Goal: Task Accomplishment & Management: Manage account settings

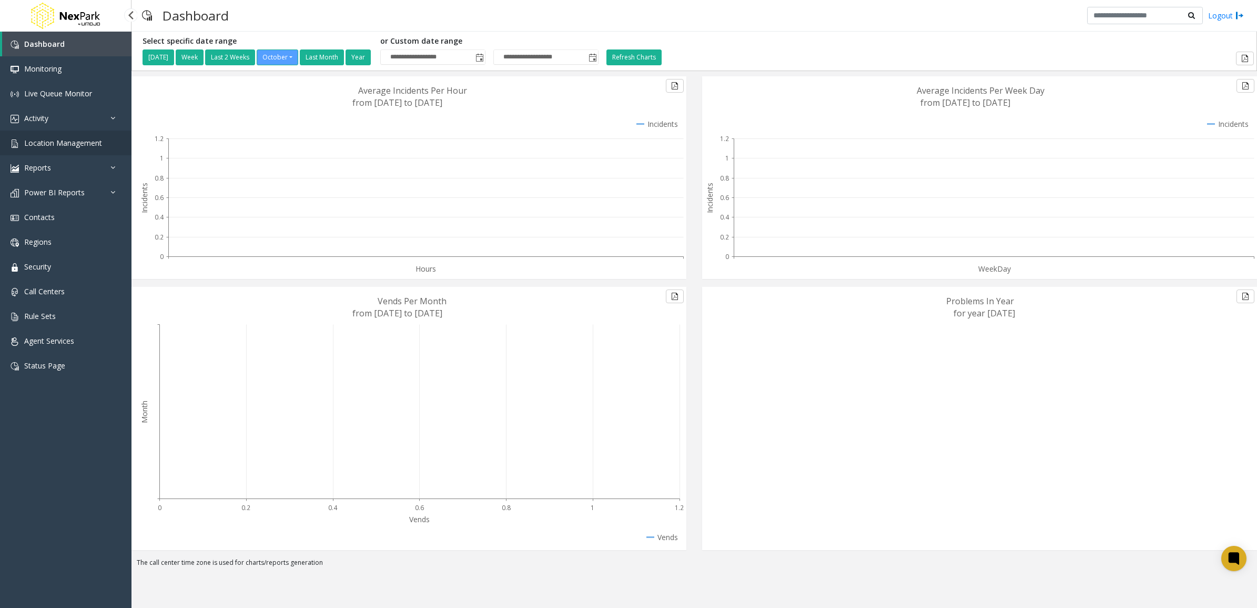
click at [79, 136] on link "Location Management" at bounding box center [65, 142] width 131 height 25
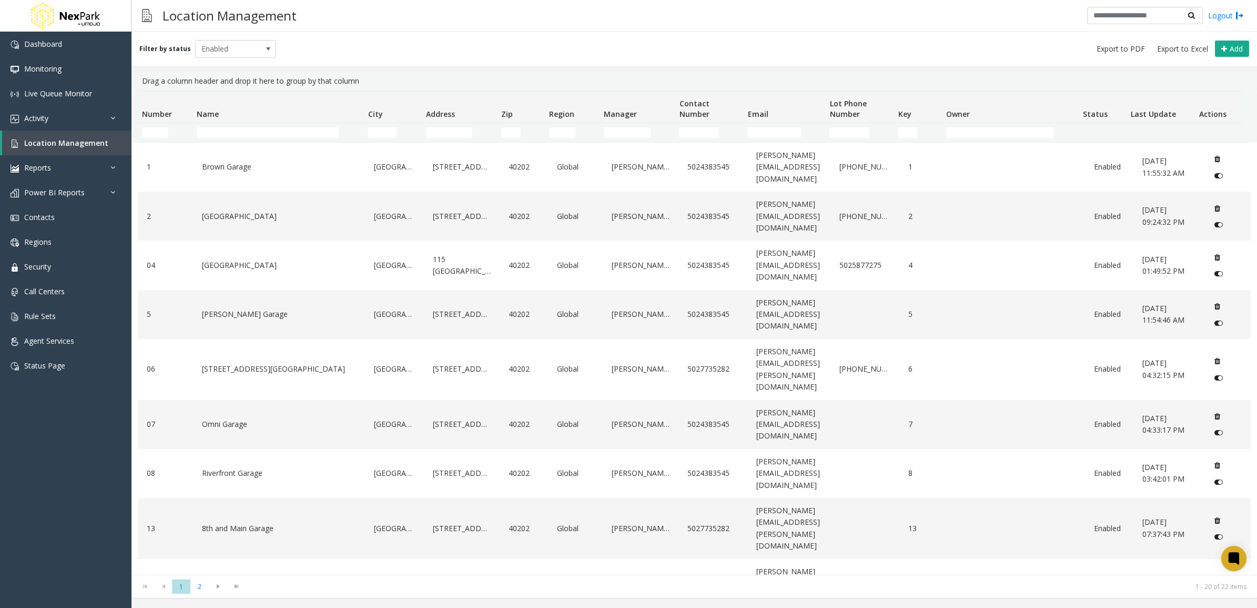
click at [225, 138] on td "Name Filter" at bounding box center [278, 132] width 171 height 19
click at [222, 133] on input "Name Filter" at bounding box center [268, 132] width 143 height 11
click at [154, 133] on input "Number Filter" at bounding box center [155, 132] width 26 height 11
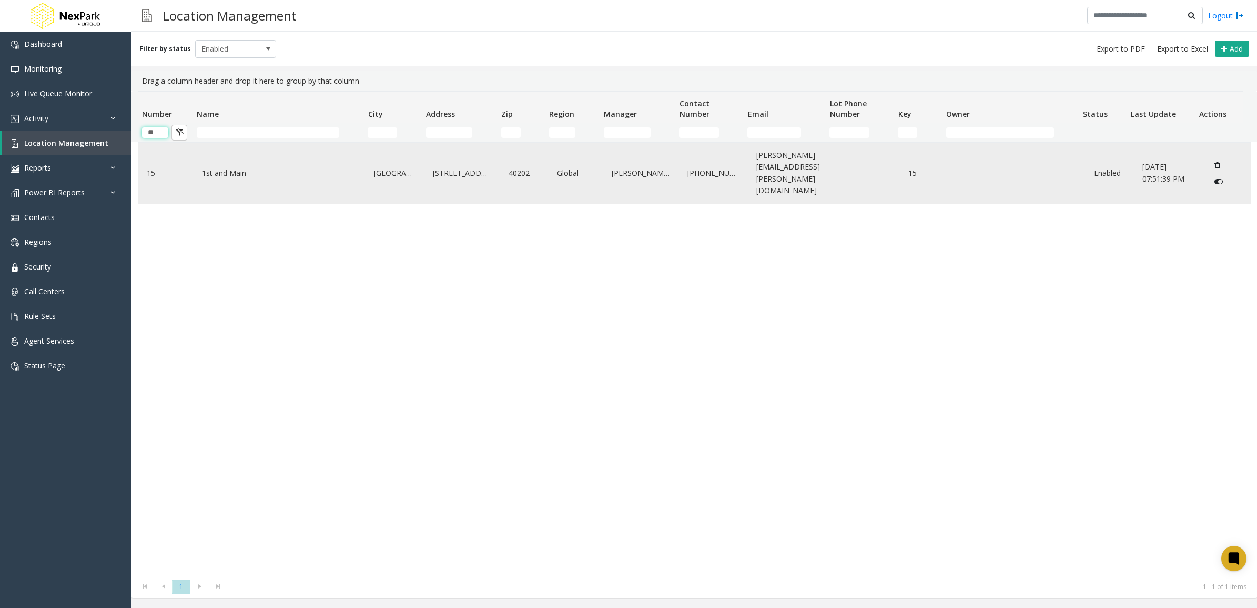
type input "**"
click at [208, 165] on link "1st and Main" at bounding box center [279, 173] width 160 height 17
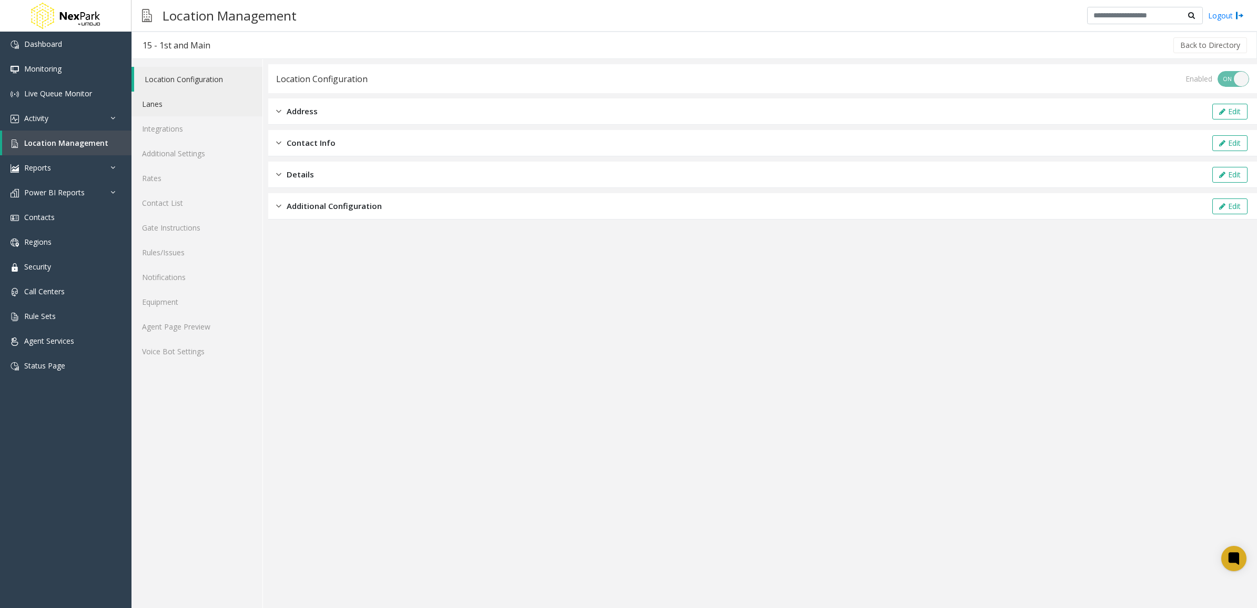
click at [176, 93] on link "Lanes" at bounding box center [196, 104] width 131 height 25
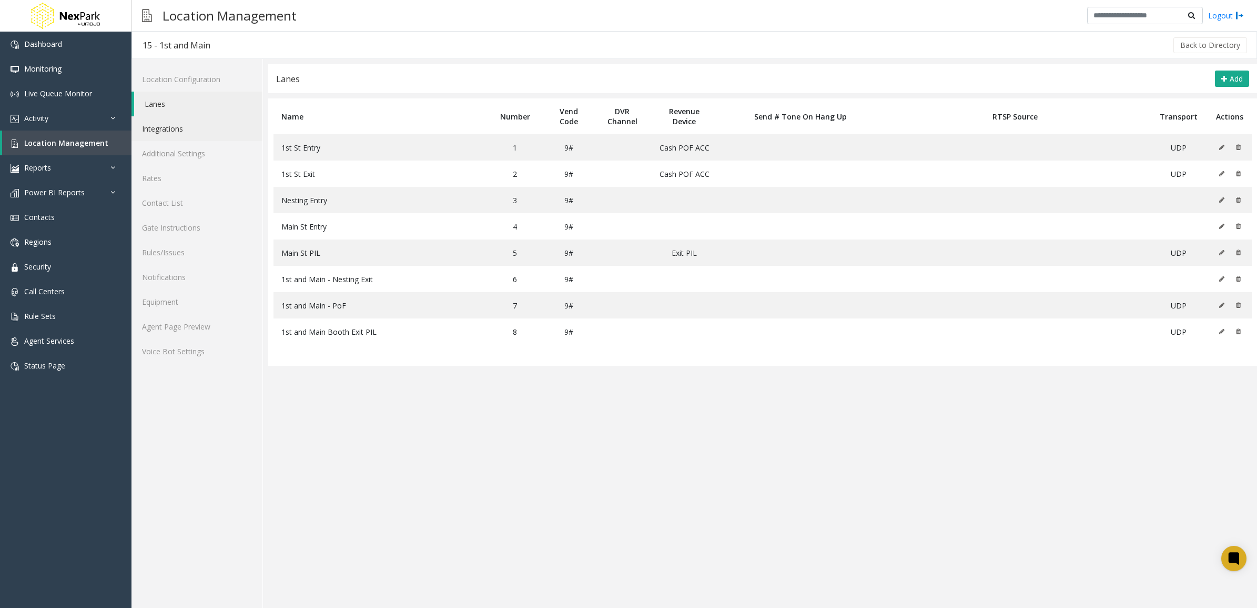
click at [180, 133] on link "Integrations" at bounding box center [196, 128] width 131 height 25
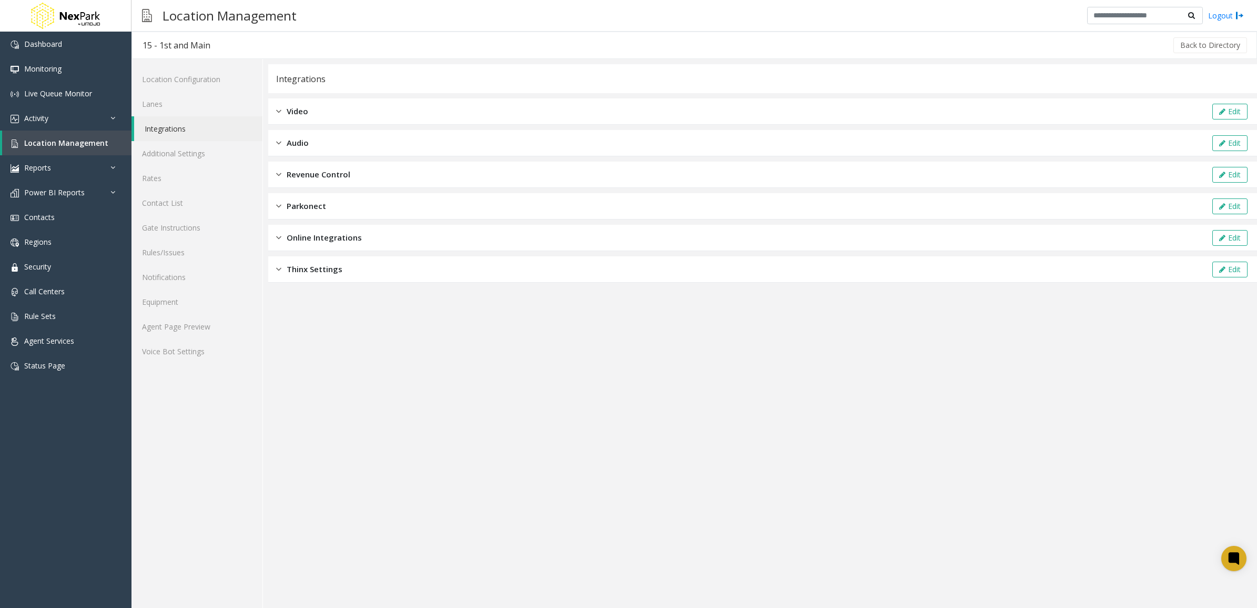
click at [319, 166] on div "Revenue Control Edit" at bounding box center [762, 174] width 989 height 26
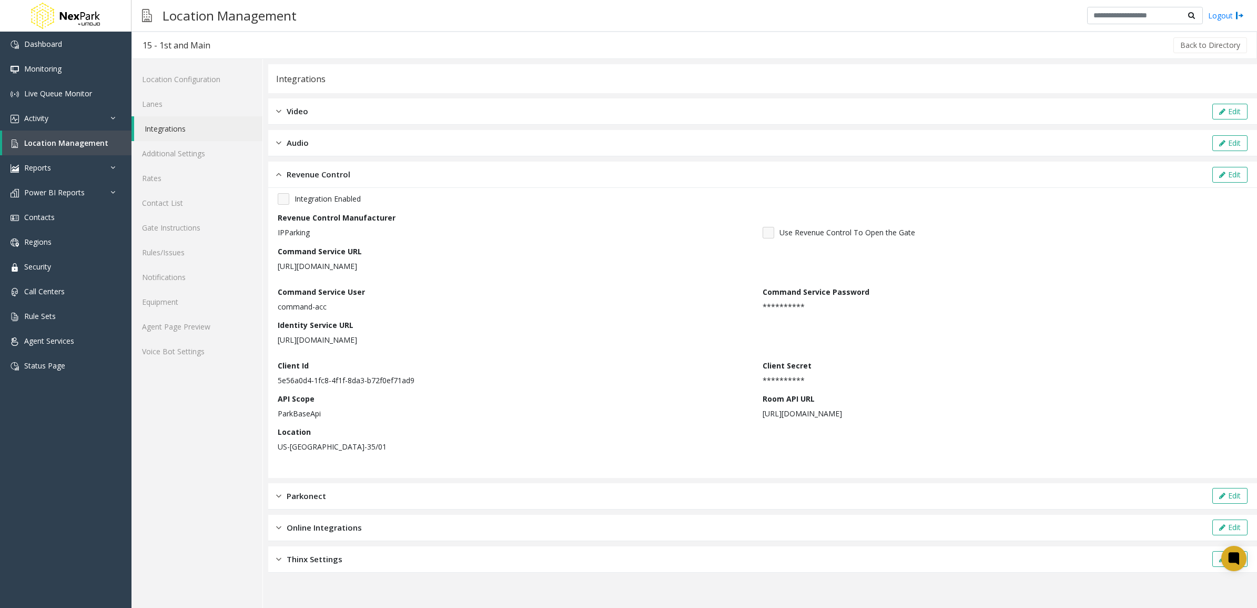
click at [388, 259] on div "Command Service URL [URL][DOMAIN_NAME]" at bounding box center [519, 259] width 482 height 26
drag, startPoint x: 174, startPoint y: 107, endPoint x: 174, endPoint y: 147, distance: 40.5
click at [174, 107] on link "Lanes" at bounding box center [196, 104] width 131 height 25
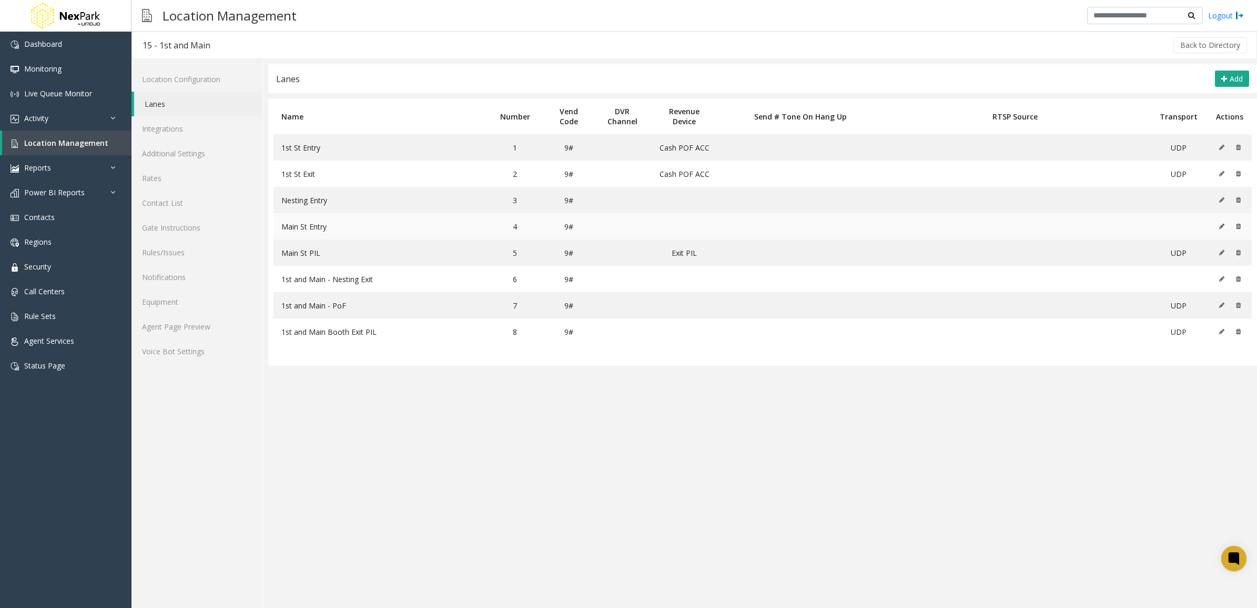
click at [1220, 225] on icon at bounding box center [1221, 226] width 5 height 6
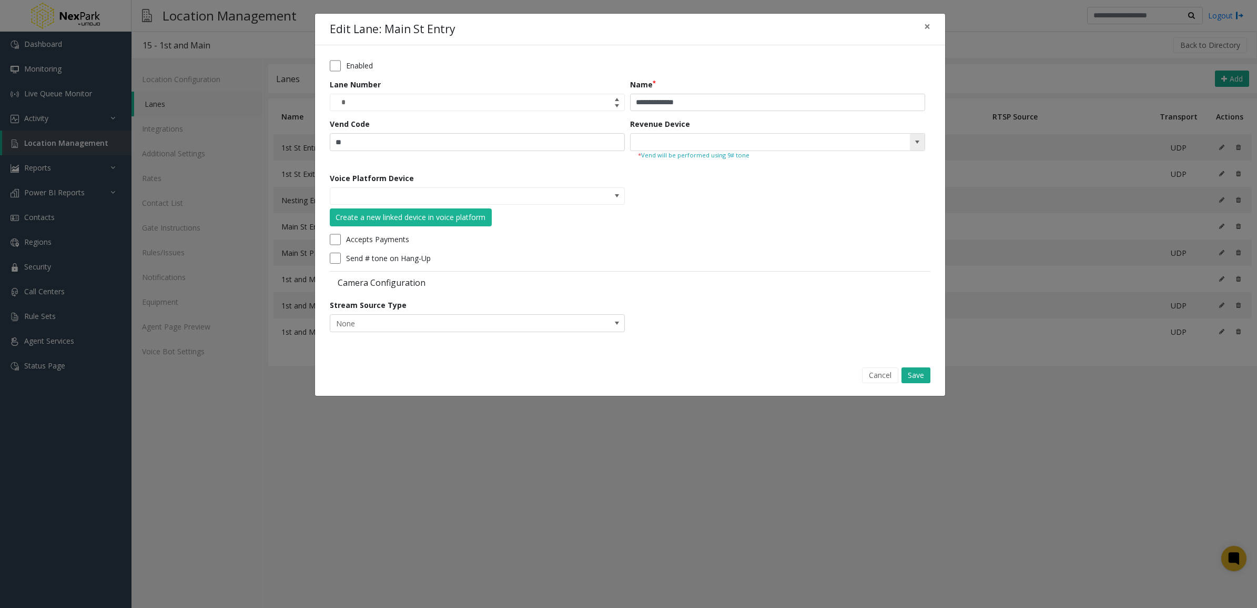
click at [913, 145] on span at bounding box center [917, 142] width 8 height 8
drag, startPoint x: 756, startPoint y: 237, endPoint x: 757, endPoint y: 208, distance: 29.0
click at [756, 234] on div "Accepts Payments" at bounding box center [627, 240] width 595 height 12
click at [784, 145] on input at bounding box center [748, 142] width 235 height 17
click at [907, 140] on kendo-searchbar at bounding box center [778, 142] width 294 height 17
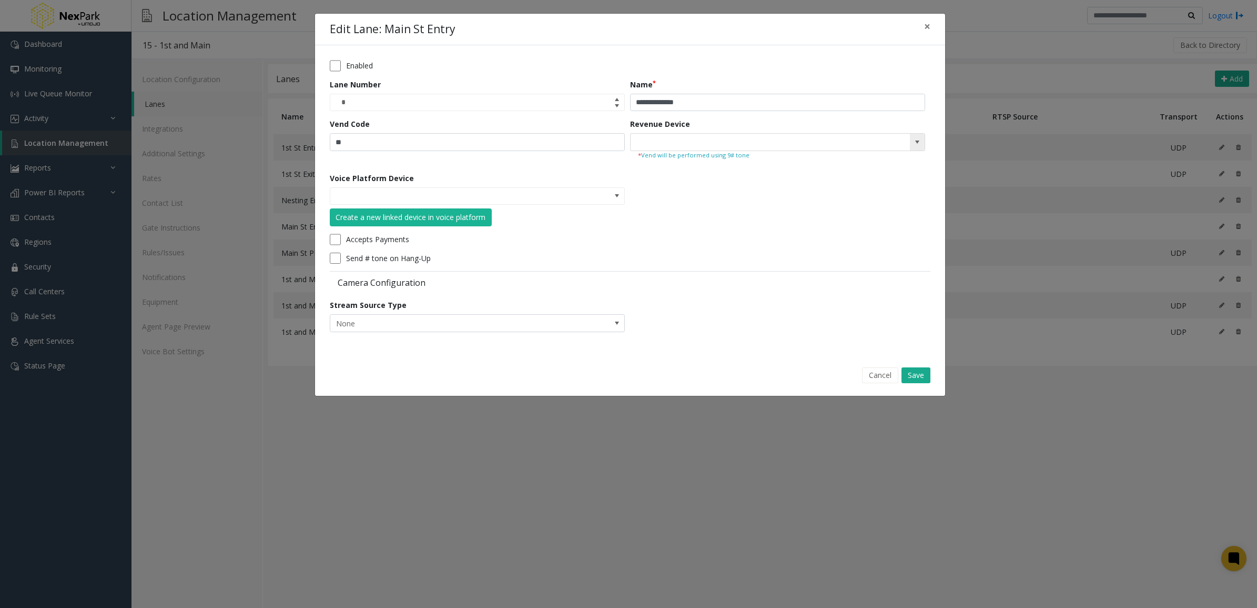
click at [911, 140] on span at bounding box center [917, 142] width 15 height 17
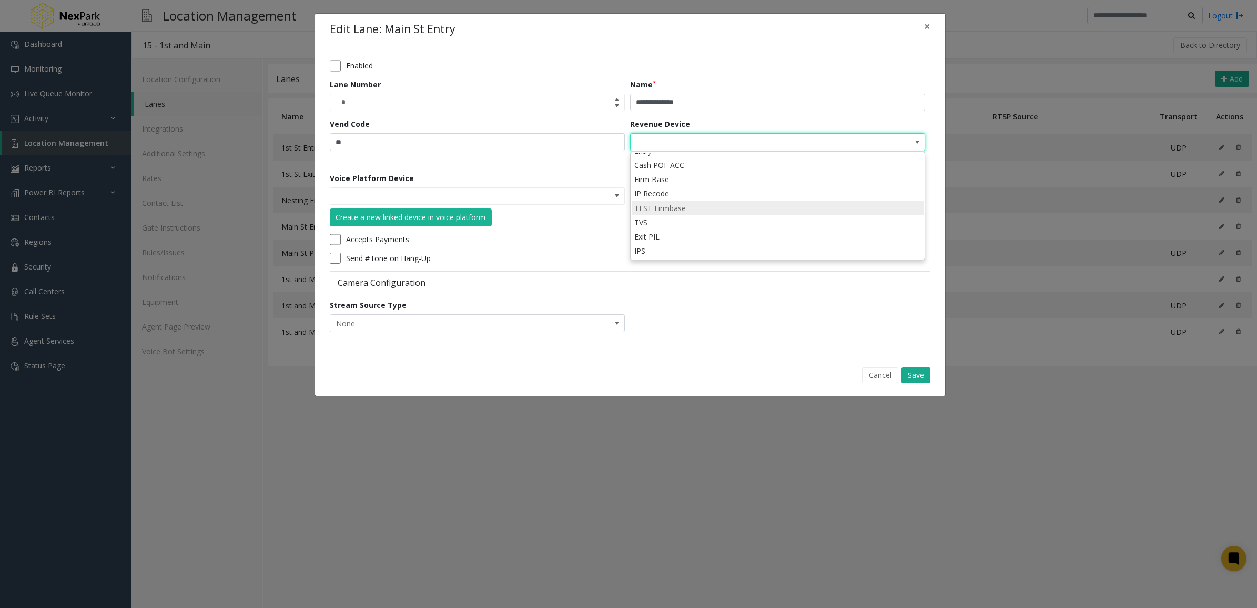
scroll to position [11, 0]
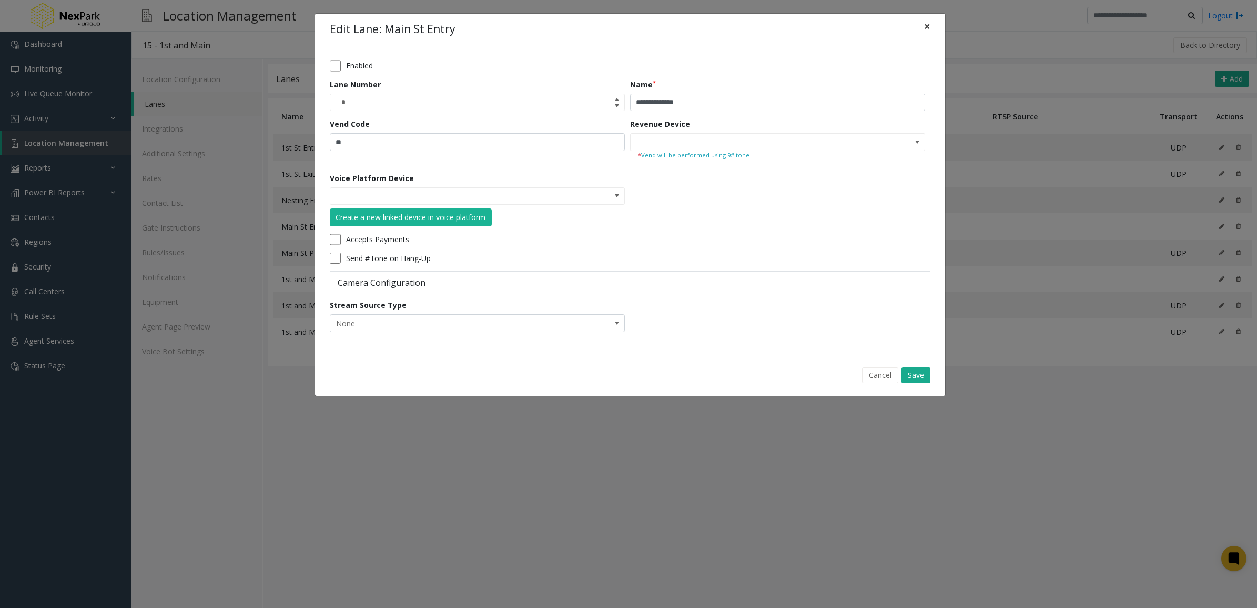
click at [927, 30] on span "×" at bounding box center [927, 26] width 6 height 15
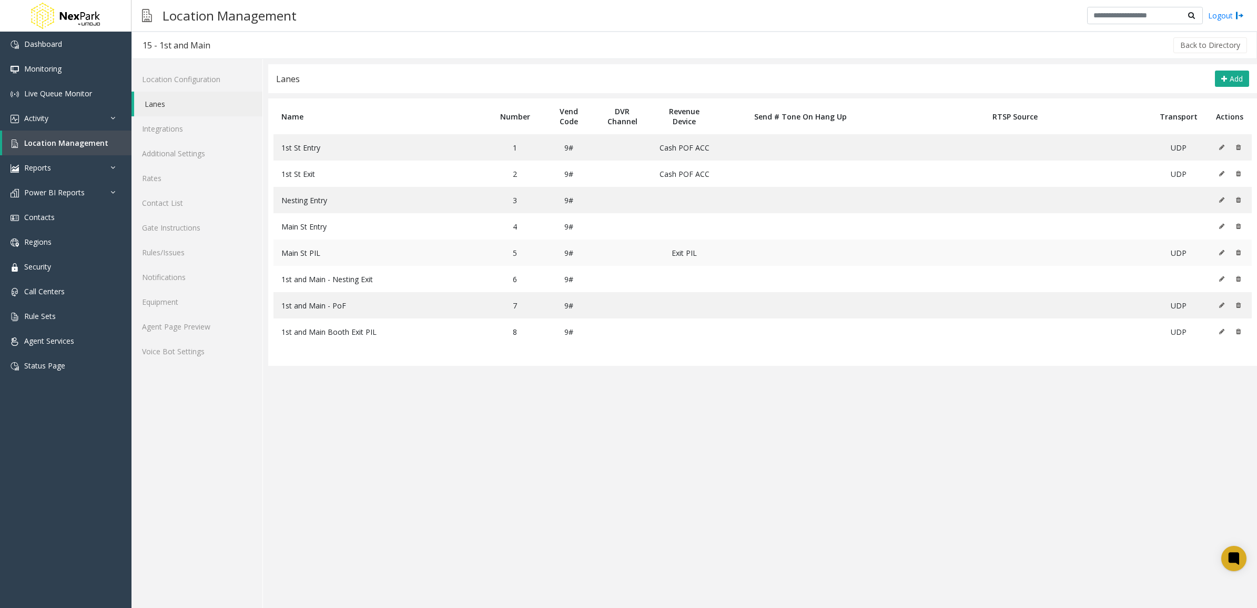
click at [1222, 256] on icon at bounding box center [1221, 252] width 5 height 6
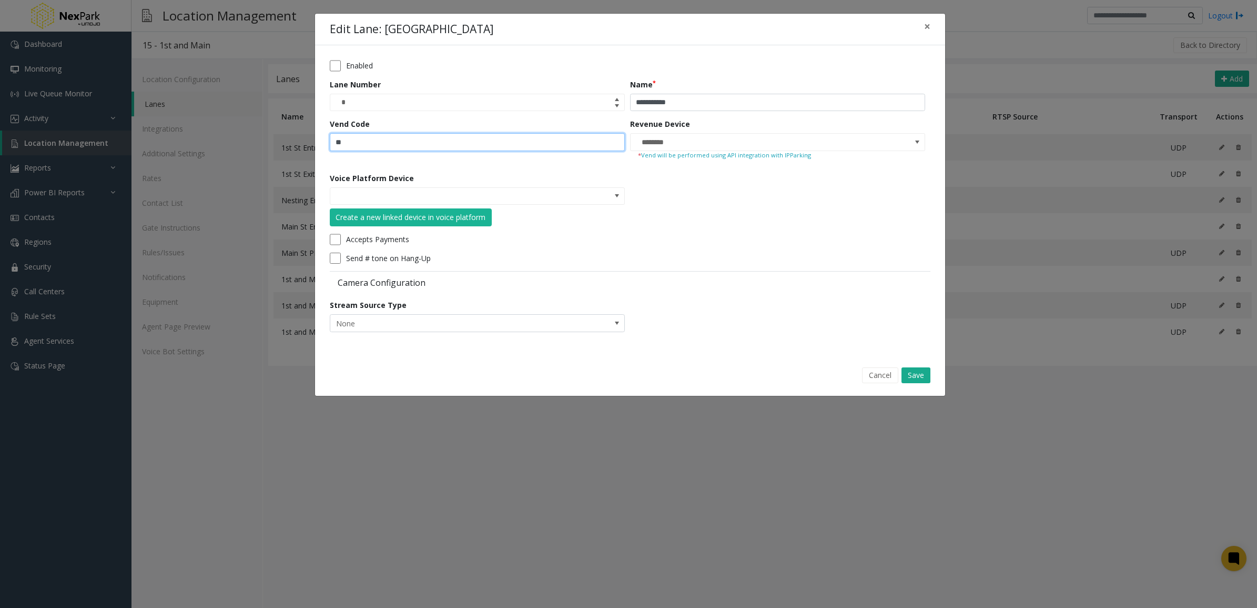
click at [400, 145] on input "**" at bounding box center [477, 142] width 295 height 18
click at [730, 266] on form "**********" at bounding box center [630, 199] width 601 height 279
click at [905, 370] on button "Save" at bounding box center [916, 375] width 29 height 16
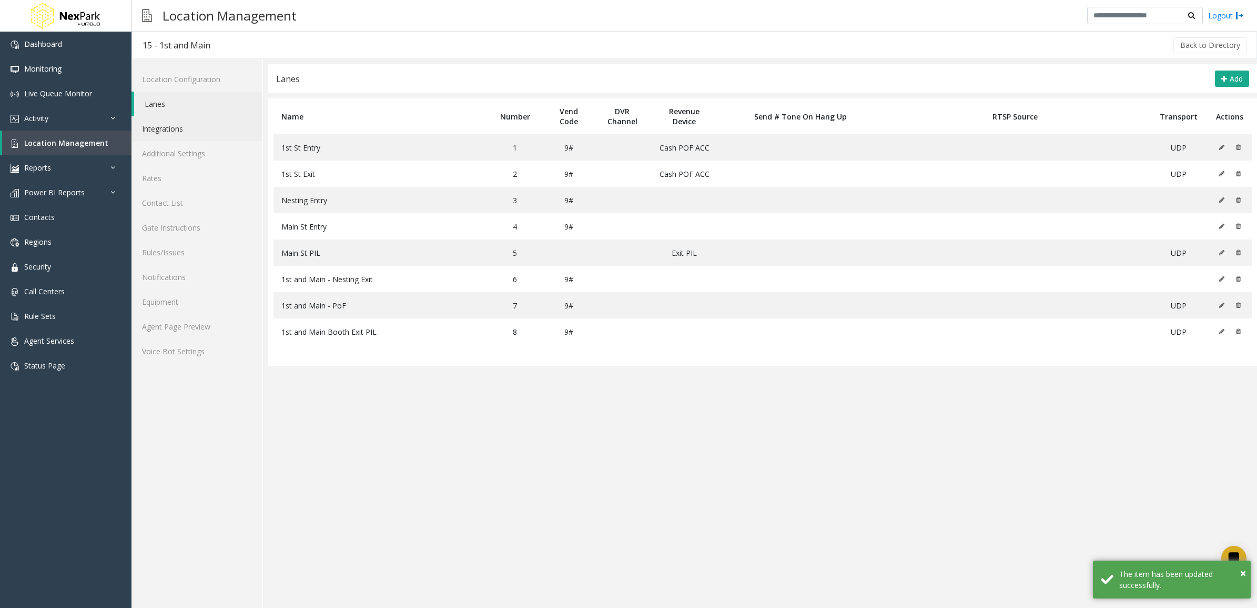
click at [215, 125] on link "Integrations" at bounding box center [196, 128] width 131 height 25
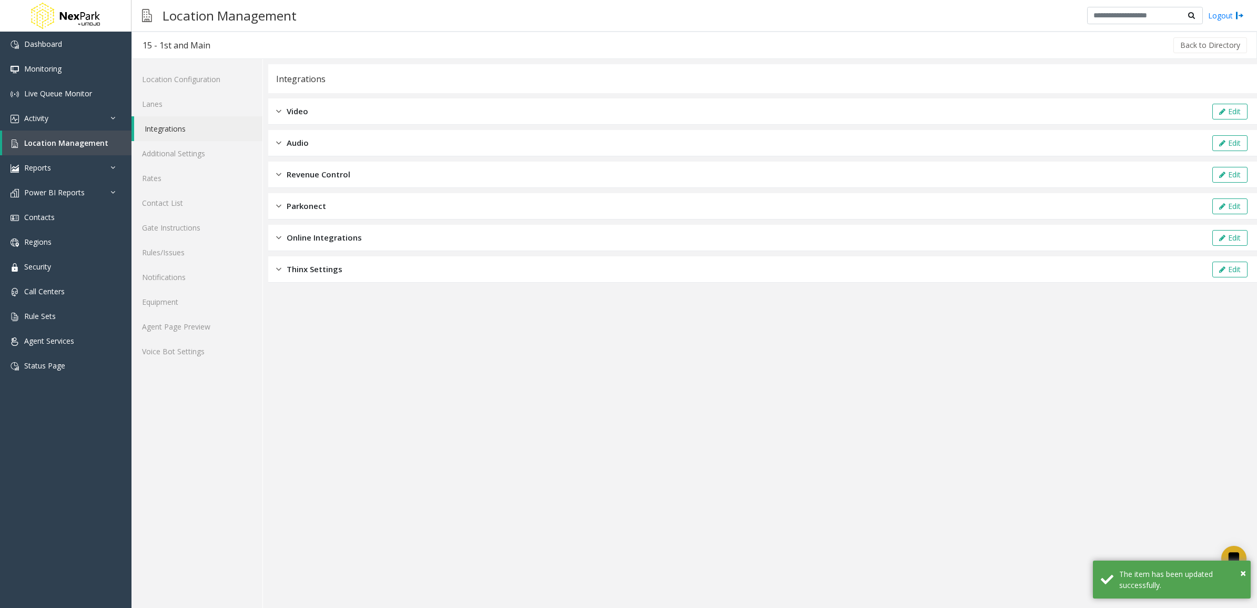
click at [296, 180] on span "Revenue Control" at bounding box center [319, 174] width 64 height 12
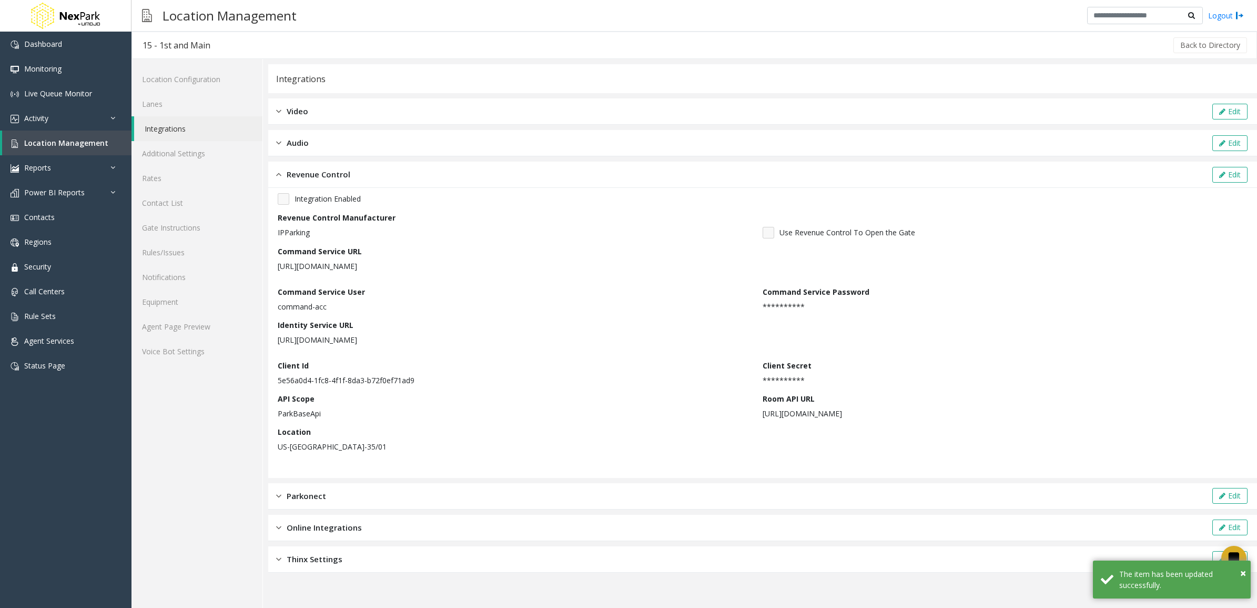
click at [298, 305] on p "command-acc" at bounding box center [518, 306] width 480 height 11
copy p "command-acc"
click at [590, 361] on div "Client Id 5e56a0d4-1fc8-4f1f-8da3-b72f0ef71ad9" at bounding box center [520, 373] width 485 height 26
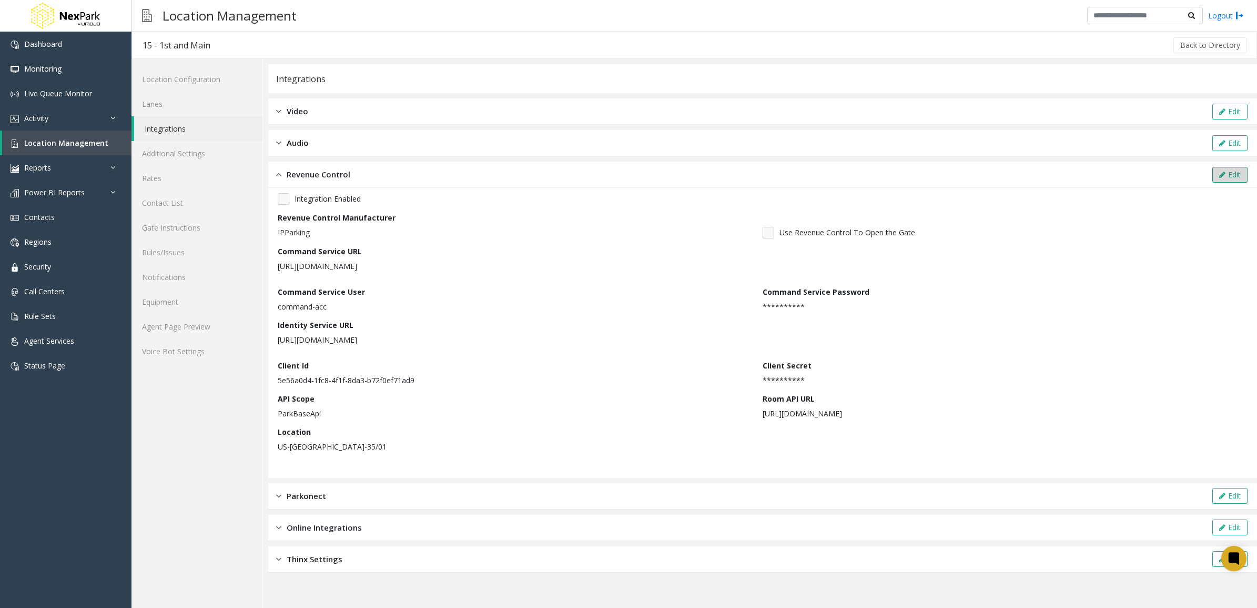
click at [1239, 167] on button "Edit" at bounding box center [1229, 175] width 35 height 16
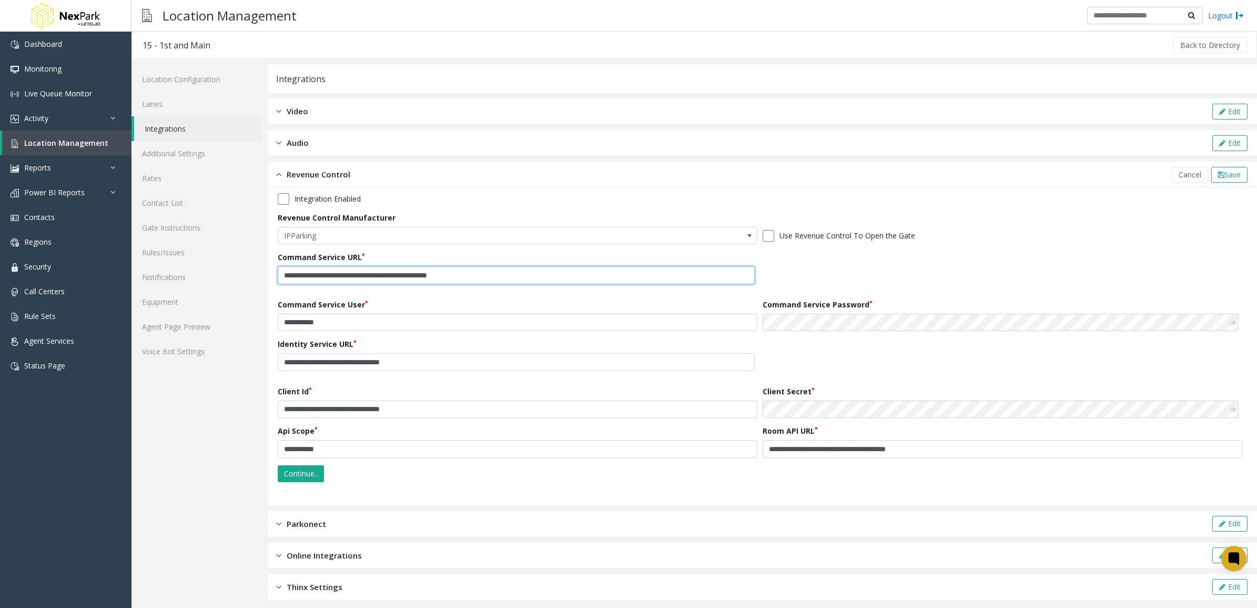
click at [555, 280] on input "**********" at bounding box center [516, 275] width 477 height 18
type input "**********"
click at [1233, 169] on button "Save" at bounding box center [1229, 175] width 36 height 16
